Goal: Task Accomplishment & Management: Manage account settings

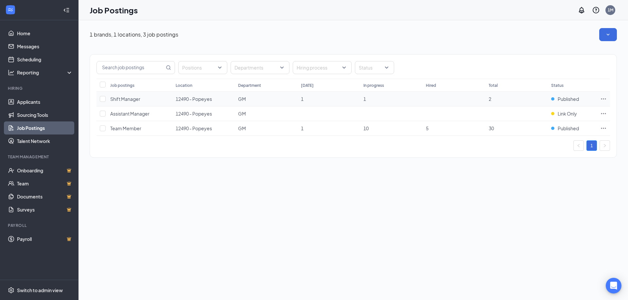
click at [301, 100] on span "1" at bounding box center [302, 99] width 3 height 6
click at [133, 102] on span "Shift Manager" at bounding box center [125, 99] width 30 height 6
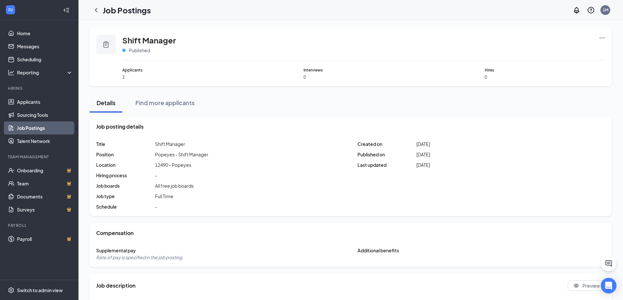
click at [125, 75] on span "2" at bounding box center [182, 78] width 121 height 6
click at [103, 48] on div at bounding box center [106, 45] width 20 height 20
click at [146, 49] on span "Published" at bounding box center [139, 50] width 21 height 7
click at [139, 54] on div "Shift Manager Published" at bounding box center [363, 48] width 483 height 26
click at [139, 53] on span "Published" at bounding box center [139, 50] width 21 height 7
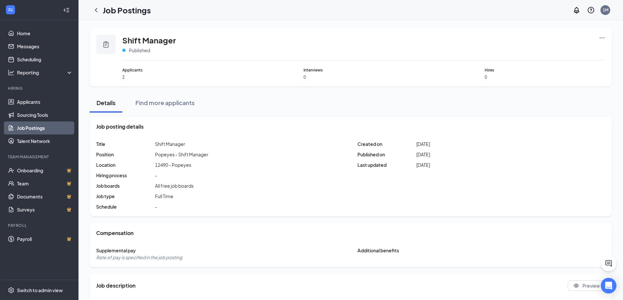
click at [123, 76] on span "2" at bounding box center [182, 78] width 121 height 6
click at [124, 76] on span "2" at bounding box center [182, 78] width 121 height 6
click at [41, 106] on link "Applicants" at bounding box center [45, 101] width 56 height 13
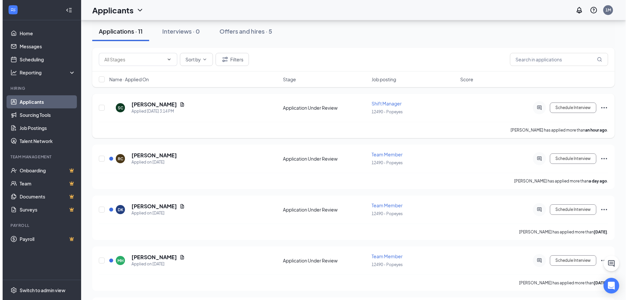
scroll to position [65, 0]
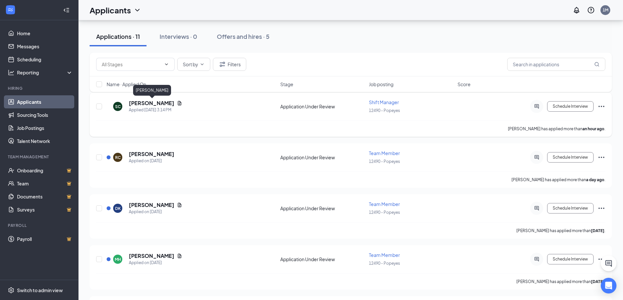
click at [165, 103] on h5 "[PERSON_NAME]" at bounding box center [151, 103] width 45 height 7
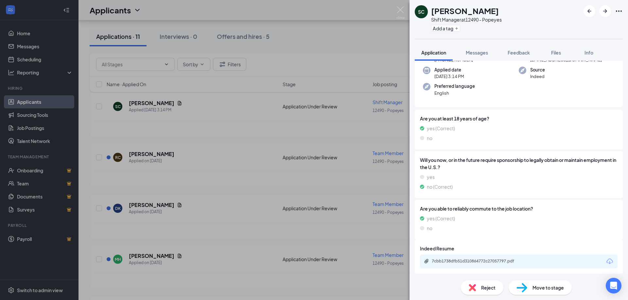
scroll to position [66, 0]
click at [543, 281] on div "Move to stage" at bounding box center [539, 288] width 63 height 14
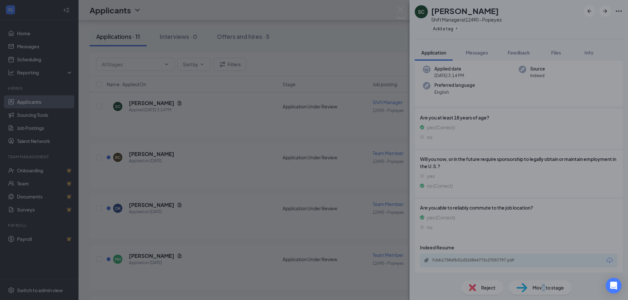
scroll to position [64, 0]
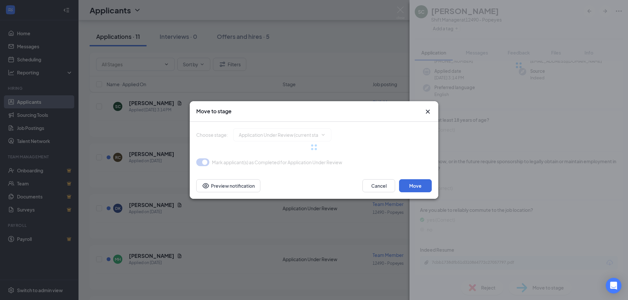
type input "Onsite Interview (next stage)"
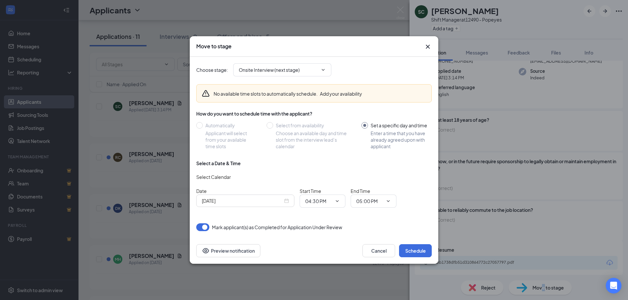
click at [428, 46] on icon "Cross" at bounding box center [428, 47] width 8 height 8
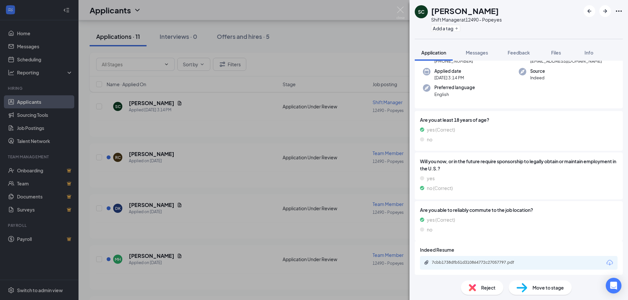
click at [336, 137] on div "SC [PERSON_NAME] Shift Manager at 12490 - Popeyes Add a tag Application Message…" at bounding box center [314, 150] width 628 height 300
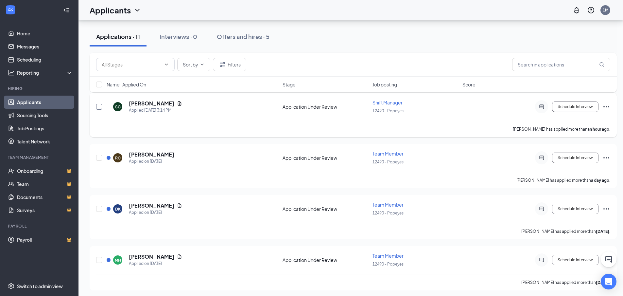
click at [98, 106] on input "checkbox" at bounding box center [99, 107] width 6 height 6
checkbox input "true"
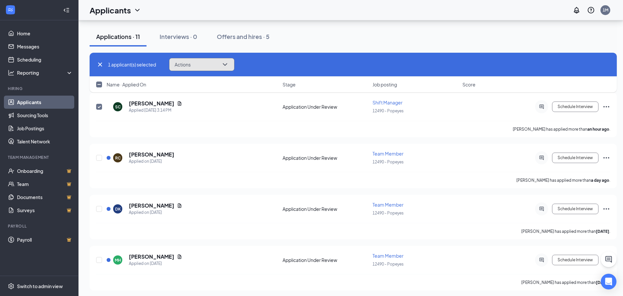
click at [203, 66] on button "Actions" at bounding box center [201, 64] width 65 height 13
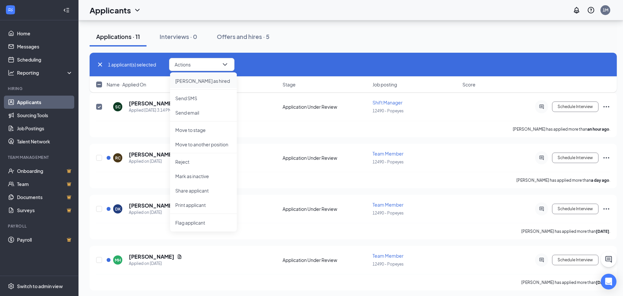
click at [200, 79] on p "[PERSON_NAME] as hired" at bounding box center [203, 80] width 56 height 7
type input "Hiring Complete (final stage)"
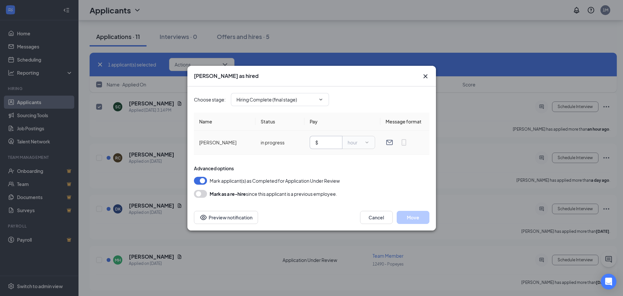
click at [327, 141] on input "text" at bounding box center [327, 142] width 17 height 7
type input "12.00"
click at [376, 216] on button "Cancel" at bounding box center [376, 217] width 33 height 13
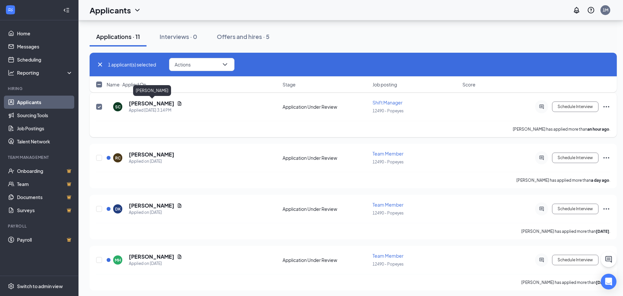
click at [169, 103] on h5 "[PERSON_NAME]" at bounding box center [151, 103] width 45 height 7
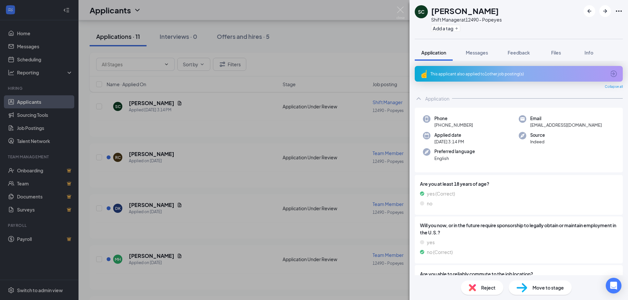
click at [316, 53] on div "SC [PERSON_NAME] Shift Manager at 12490 - Popeyes Add a tag Application Message…" at bounding box center [314, 150] width 628 height 300
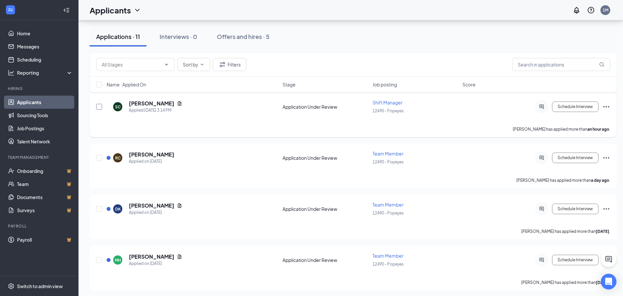
click at [98, 108] on input "checkbox" at bounding box center [99, 107] width 6 height 6
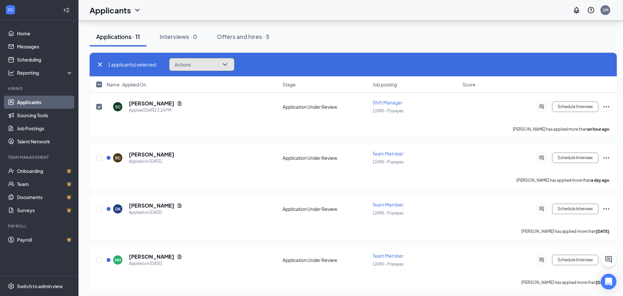
click at [189, 67] on span "Actions" at bounding box center [183, 64] width 16 height 5
click at [311, 40] on div "Applications · 11 Interviews · 0 Offers and hires · 5" at bounding box center [353, 37] width 527 height 20
click at [98, 107] on input "checkbox" at bounding box center [99, 107] width 6 height 6
checkbox input "false"
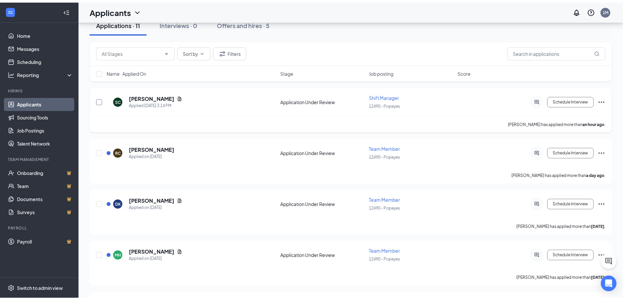
scroll to position [33, 0]
